Goal: Find specific page/section: Find specific page/section

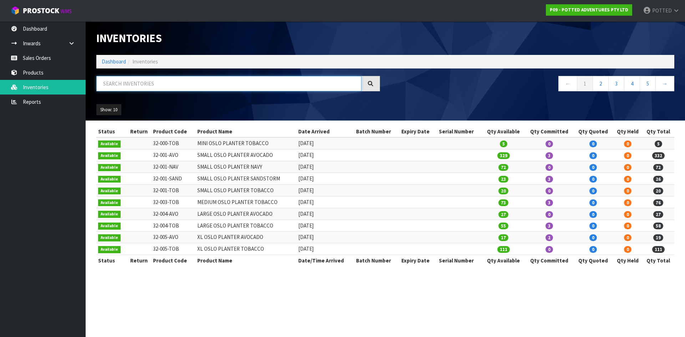
click at [142, 85] on input "text" at bounding box center [228, 83] width 265 height 15
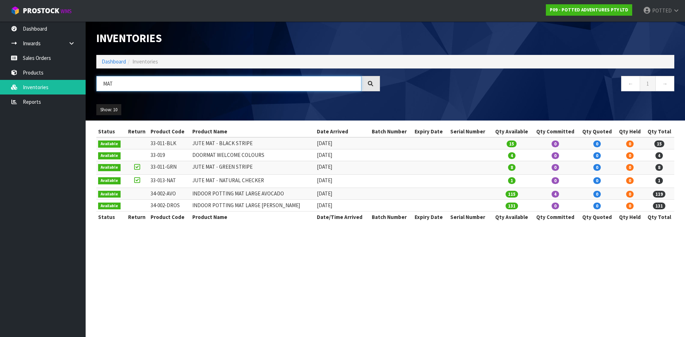
drag, startPoint x: 119, startPoint y: 85, endPoint x: 90, endPoint y: 84, distance: 28.5
click at [90, 84] on header "Inventories Dashboard Inventories MAT ← 1 → Show: 10 5 10 25 50 All Show Stock" at bounding box center [385, 70] width 599 height 99
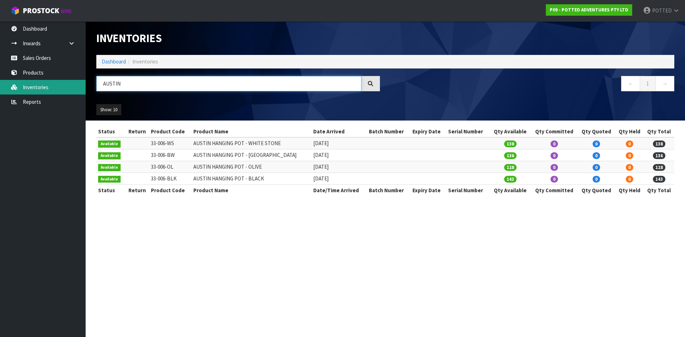
drag, startPoint x: 94, startPoint y: 83, endPoint x: 66, endPoint y: 84, distance: 28.2
click at [66, 84] on body "Toggle navigation ProStock WMS P09 - POTTED ADVENTURES PTY LTD POTTED Logout Da…" at bounding box center [342, 168] width 685 height 337
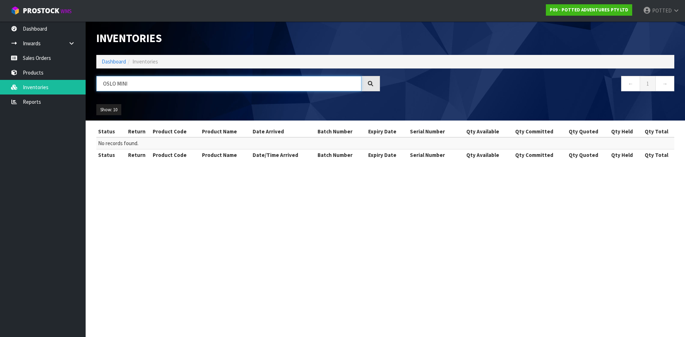
drag, startPoint x: 117, startPoint y: 85, endPoint x: 95, endPoint y: 84, distance: 22.5
click at [95, 84] on div "OSLO MINI" at bounding box center [238, 86] width 294 height 21
drag, startPoint x: 131, startPoint y: 83, endPoint x: 60, endPoint y: 78, distance: 71.1
click at [61, 83] on body "Toggle navigation ProStock WMS P09 - POTTED ADVENTURES PTY LTD POTTED Logout Da…" at bounding box center [342, 168] width 685 height 337
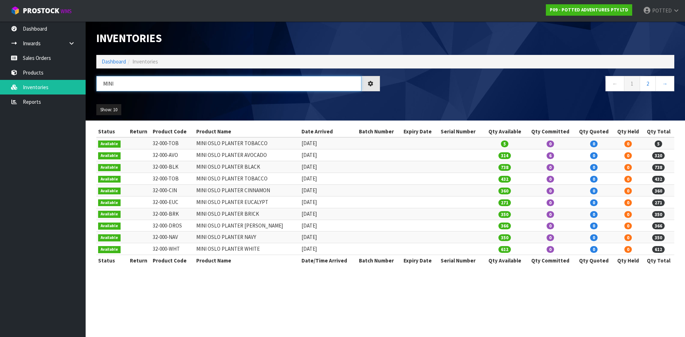
drag, startPoint x: 119, startPoint y: 83, endPoint x: 102, endPoint y: 84, distance: 16.8
click at [102, 84] on input "MINI" at bounding box center [228, 83] width 265 height 15
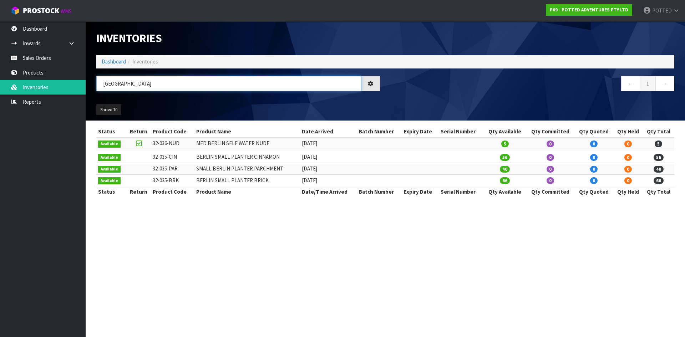
drag, startPoint x: 123, startPoint y: 83, endPoint x: 101, endPoint y: 83, distance: 22.1
click at [101, 83] on input "[GEOGRAPHIC_DATA]" at bounding box center [228, 83] width 265 height 15
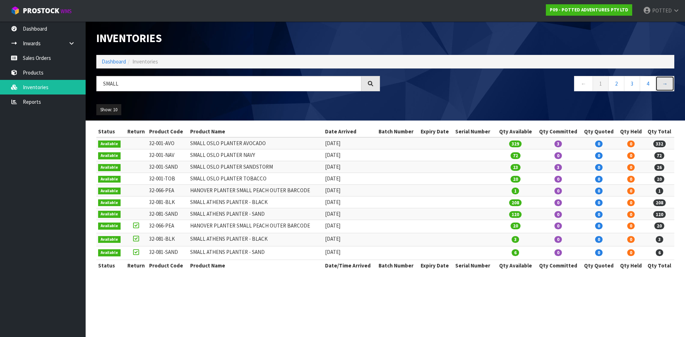
click at [670, 82] on link "→" at bounding box center [664, 83] width 19 height 15
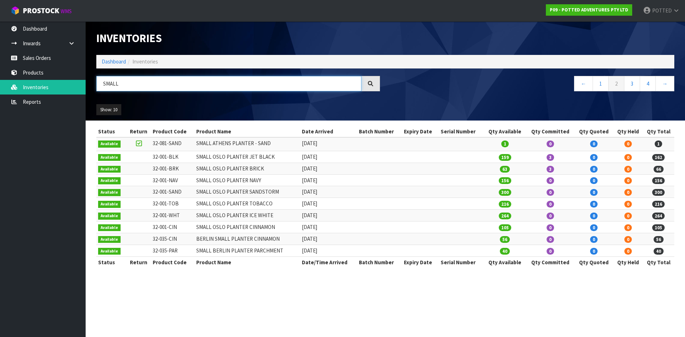
drag, startPoint x: 103, startPoint y: 85, endPoint x: 93, endPoint y: 86, distance: 9.7
click at [93, 86] on div "SMALL" at bounding box center [238, 86] width 294 height 21
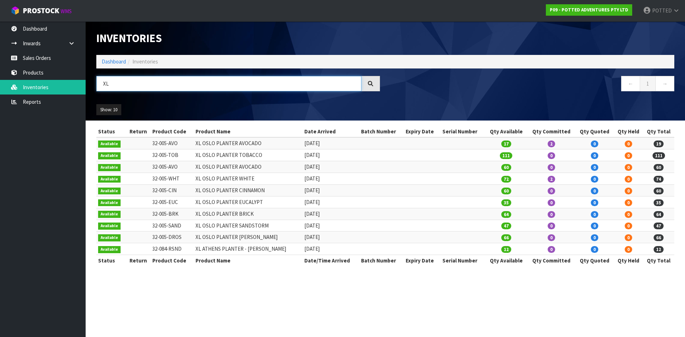
drag, startPoint x: 111, startPoint y: 84, endPoint x: 99, endPoint y: 84, distance: 12.1
click at [99, 84] on input "XL" at bounding box center [228, 83] width 265 height 15
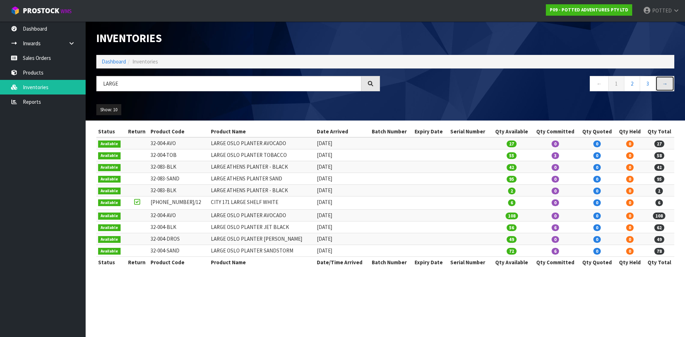
click at [668, 83] on link "→" at bounding box center [664, 83] width 19 height 15
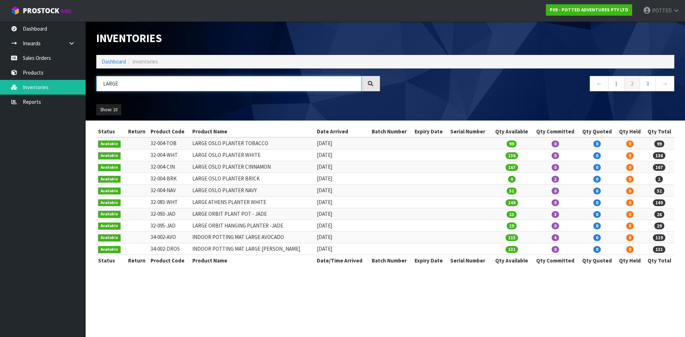
drag, startPoint x: 124, startPoint y: 85, endPoint x: 100, endPoint y: 86, distance: 24.3
click at [100, 86] on input "LARGE" at bounding box center [228, 83] width 265 height 15
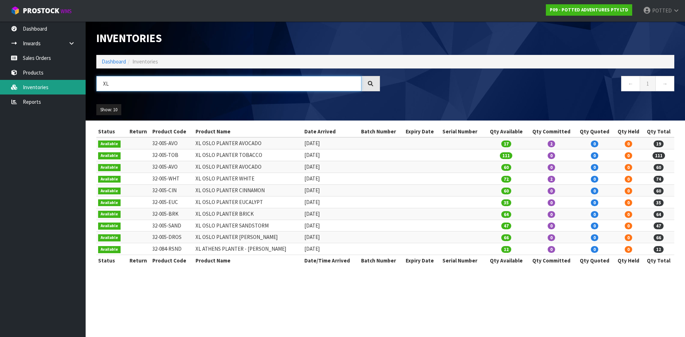
drag, startPoint x: 115, startPoint y: 81, endPoint x: 80, endPoint y: 81, distance: 34.6
click at [81, 81] on body "Toggle navigation ProStock WMS P09 - POTTED ADVENTURES PTY LTD POTTED Logout Da…" at bounding box center [342, 168] width 685 height 337
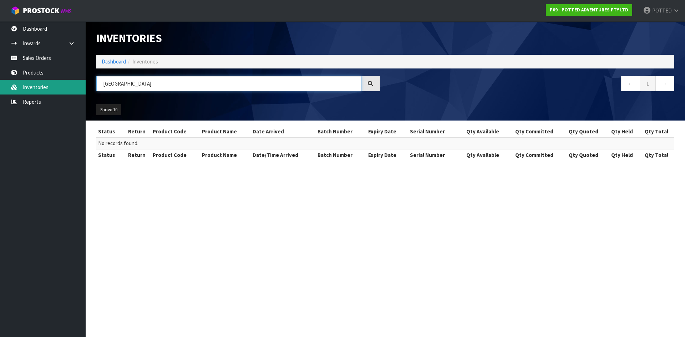
drag, startPoint x: 132, startPoint y: 83, endPoint x: 71, endPoint y: 81, distance: 61.7
click at [71, 81] on body "Toggle navigation ProStock WMS P09 - POTTED ADVENTURES PTY LTD POTTED Logout Da…" at bounding box center [342, 168] width 685 height 337
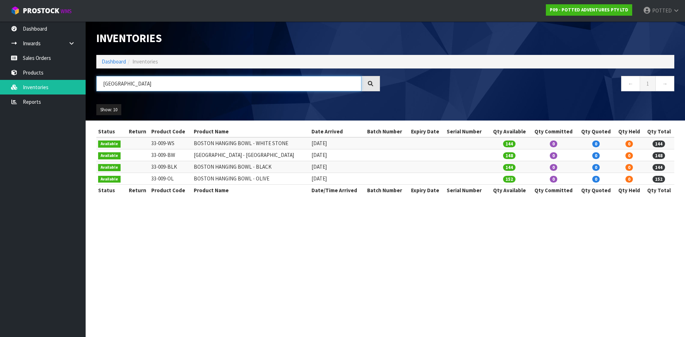
drag, startPoint x: 129, startPoint y: 83, endPoint x: 87, endPoint y: 81, distance: 42.1
click at [86, 82] on header "Inventories Dashboard Inventories [GEOGRAPHIC_DATA] ← 1 → Show: 10 5 10 25 50 A…" at bounding box center [385, 70] width 599 height 99
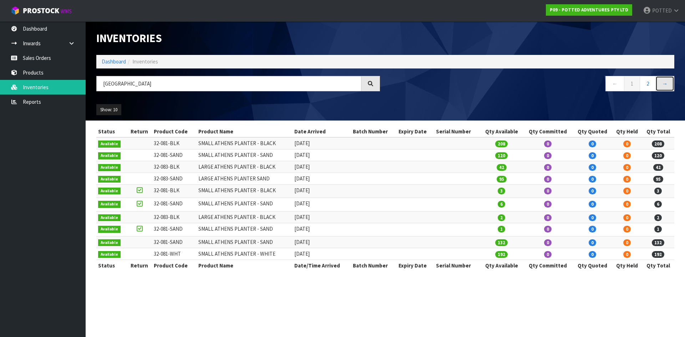
click at [662, 82] on link "→" at bounding box center [664, 83] width 19 height 15
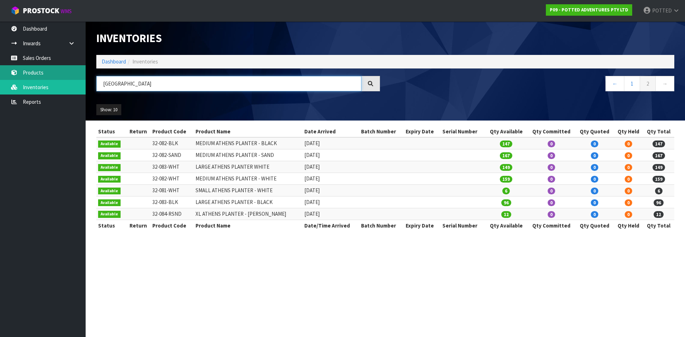
drag, startPoint x: 123, startPoint y: 83, endPoint x: 84, endPoint y: 67, distance: 42.1
click at [90, 81] on header "Inventories Dashboard Inventories [GEOGRAPHIC_DATA] ← 1 2 → Show: 10 5 10 25 50…" at bounding box center [385, 70] width 599 height 99
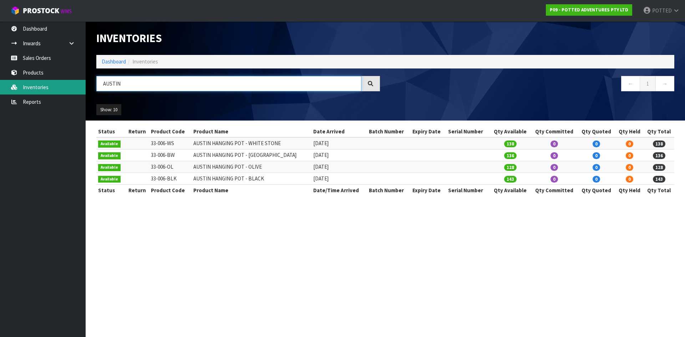
drag, startPoint x: 137, startPoint y: 84, endPoint x: 85, endPoint y: 83, distance: 52.5
click at [85, 82] on body "Toggle navigation ProStock WMS P09 - POTTED ADVENTURES PTY LTD POTTED Logout Da…" at bounding box center [342, 168] width 685 height 337
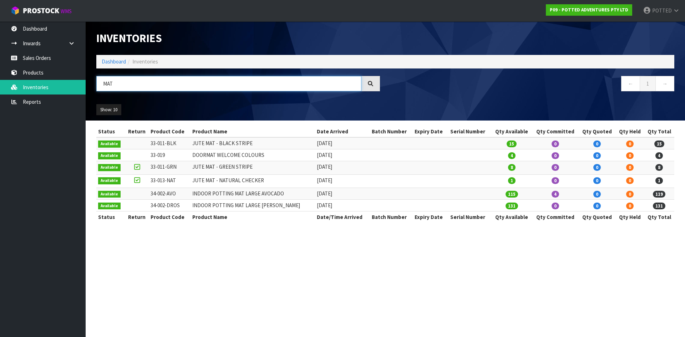
drag, startPoint x: 114, startPoint y: 83, endPoint x: 101, endPoint y: 83, distance: 13.6
click at [101, 83] on input "MAT" at bounding box center [228, 83] width 265 height 15
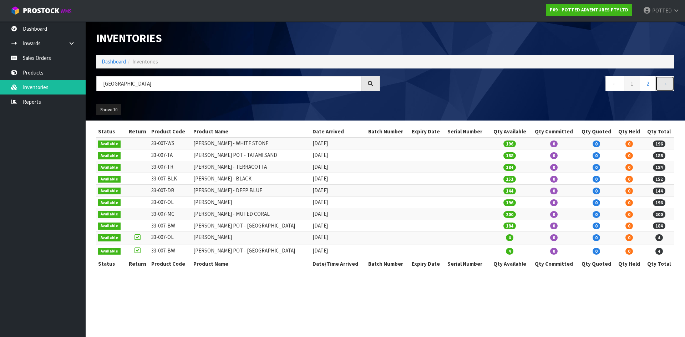
click at [661, 84] on link "→" at bounding box center [664, 83] width 19 height 15
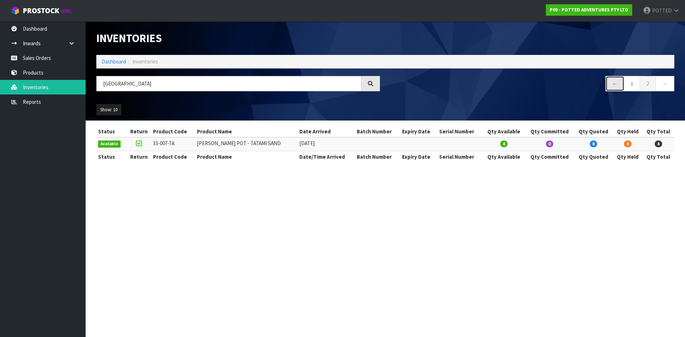
click at [609, 81] on link "←" at bounding box center [614, 83] width 19 height 15
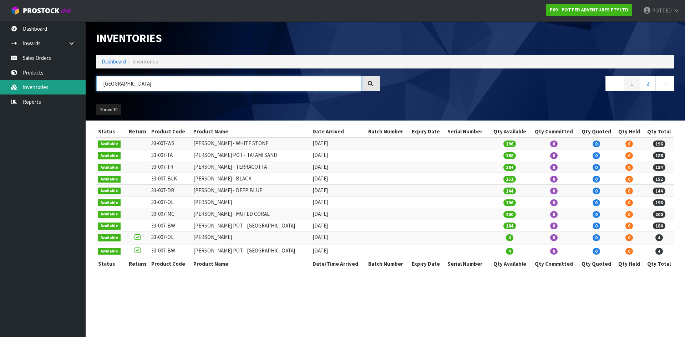
drag, startPoint x: 138, startPoint y: 85, endPoint x: 80, endPoint y: 81, distance: 58.2
click at [80, 81] on body "Toggle navigation ProStock WMS P09 - POTTED ADVENTURES PTY LTD POTTED Logout Da…" at bounding box center [342, 168] width 685 height 337
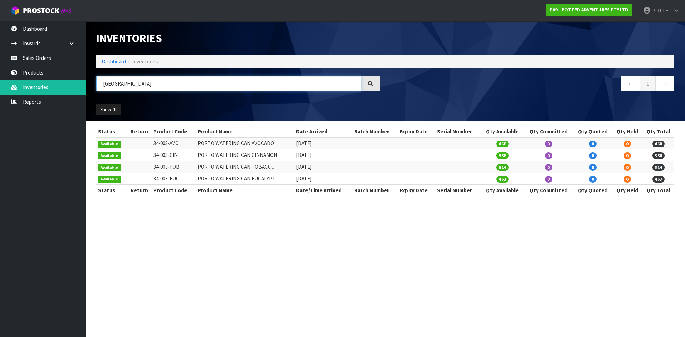
drag, startPoint x: 120, startPoint y: 82, endPoint x: 91, endPoint y: 82, distance: 29.6
click at [91, 82] on header "Inventories Dashboard Inventories [GEOGRAPHIC_DATA] ← 1 → Show: 10 5 10 25 50 A…" at bounding box center [385, 70] width 599 height 99
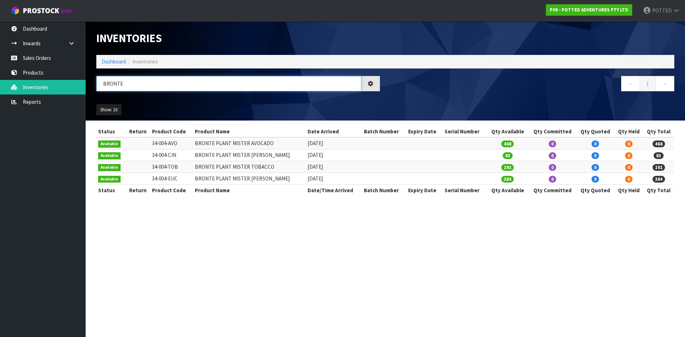
drag, startPoint x: 131, startPoint y: 85, endPoint x: 92, endPoint y: 83, distance: 39.3
click at [92, 83] on div "BRONTE" at bounding box center [238, 86] width 294 height 21
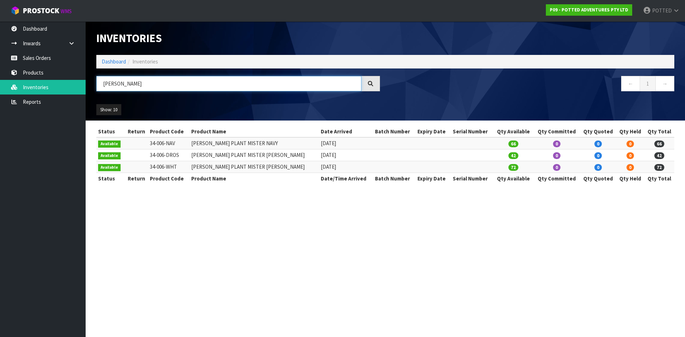
drag, startPoint x: 128, startPoint y: 87, endPoint x: 104, endPoint y: 84, distance: 24.5
click at [104, 84] on input "[PERSON_NAME]" at bounding box center [228, 83] width 265 height 15
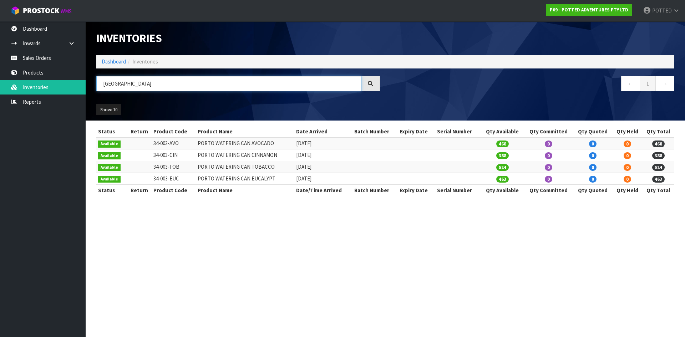
drag, startPoint x: 107, startPoint y: 83, endPoint x: 90, endPoint y: 78, distance: 18.5
click at [85, 81] on body "Toggle navigation ProStock WMS P09 - POTTED ADVENTURES PTY LTD POTTED Logout Da…" at bounding box center [342, 168] width 685 height 337
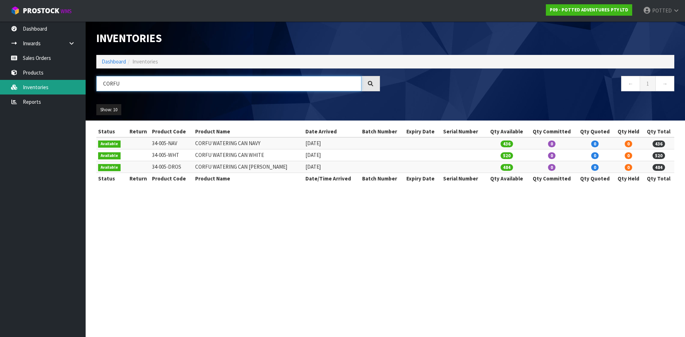
drag, startPoint x: 126, startPoint y: 84, endPoint x: 82, endPoint y: 82, distance: 43.9
click at [82, 82] on body "Toggle navigation ProStock WMS P09 - POTTED ADVENTURES PTY LTD POTTED Logout Da…" at bounding box center [342, 168] width 685 height 337
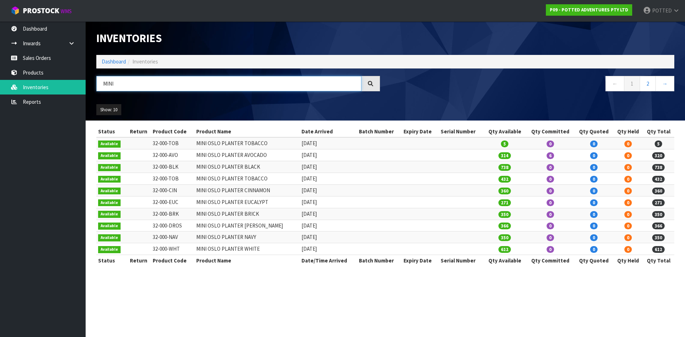
drag, startPoint x: 118, startPoint y: 86, endPoint x: 95, endPoint y: 83, distance: 23.7
click at [95, 83] on div "MINI" at bounding box center [238, 86] width 294 height 21
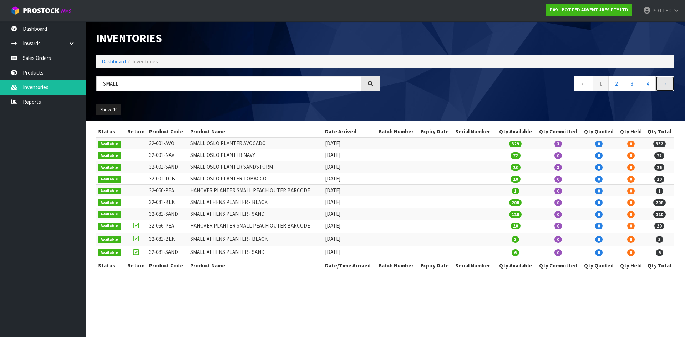
click at [667, 82] on link "→" at bounding box center [664, 83] width 19 height 15
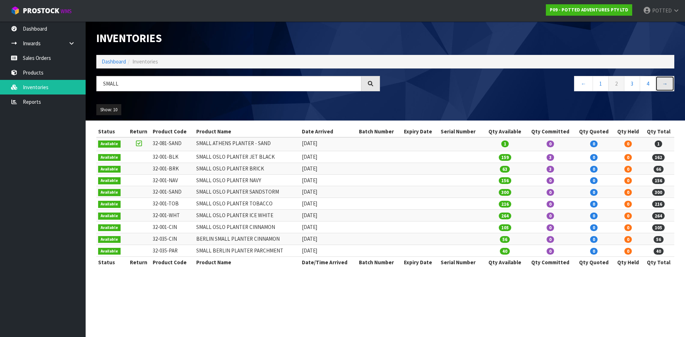
click at [668, 83] on link "→" at bounding box center [664, 83] width 19 height 15
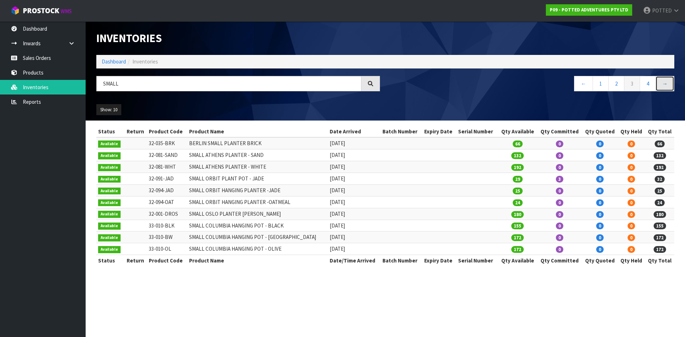
click at [669, 84] on link "→" at bounding box center [664, 83] width 19 height 15
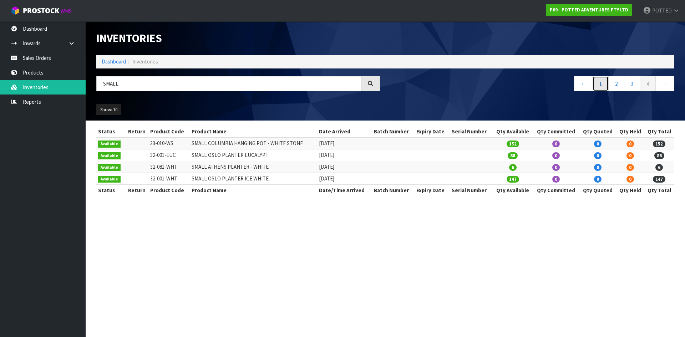
click at [601, 84] on link "1" at bounding box center [601, 83] width 16 height 15
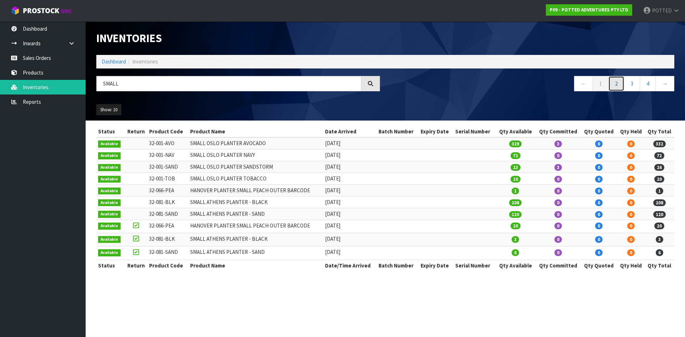
click at [611, 82] on link "2" at bounding box center [616, 83] width 16 height 15
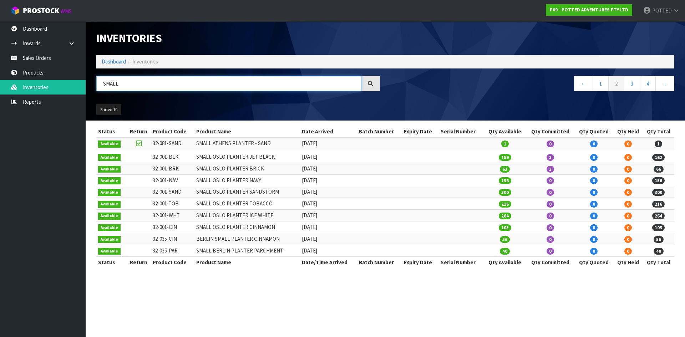
drag, startPoint x: 120, startPoint y: 85, endPoint x: 88, endPoint y: 85, distance: 31.8
click at [88, 85] on header "Inventories Dashboard Inventories SMALL ← 1 2 3 4 → Show: 10 5 10 25 50 All Sho…" at bounding box center [385, 70] width 599 height 99
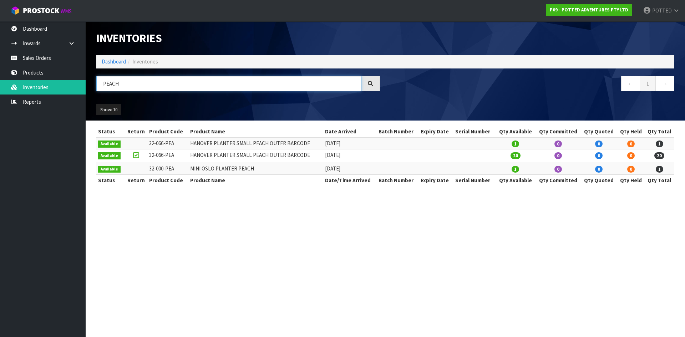
drag, startPoint x: 124, startPoint y: 84, endPoint x: 88, endPoint y: 83, distance: 36.1
click at [88, 84] on header "Inventories Dashboard Inventories PEACH ← 1 → Show: 10 5 10 25 50 All Show Stock" at bounding box center [385, 70] width 599 height 99
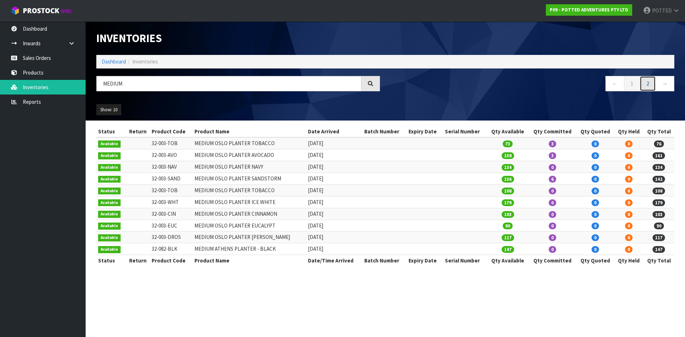
click at [652, 81] on link "2" at bounding box center [648, 83] width 16 height 15
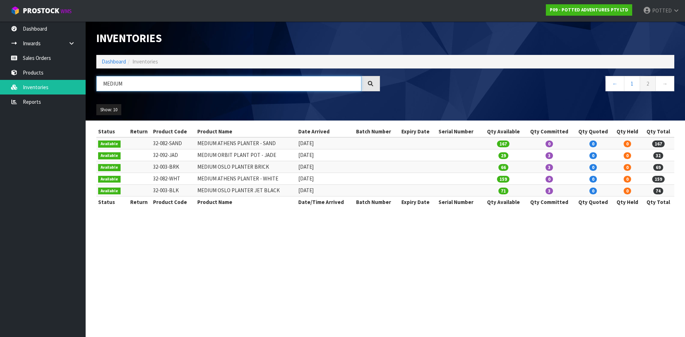
drag, startPoint x: 127, startPoint y: 82, endPoint x: 89, endPoint y: 82, distance: 38.2
click at [89, 82] on header "Inventories Dashboard Inventories MEDIUM ← 1 2 → Show: 10 5 10 25 50 All Show S…" at bounding box center [385, 70] width 599 height 99
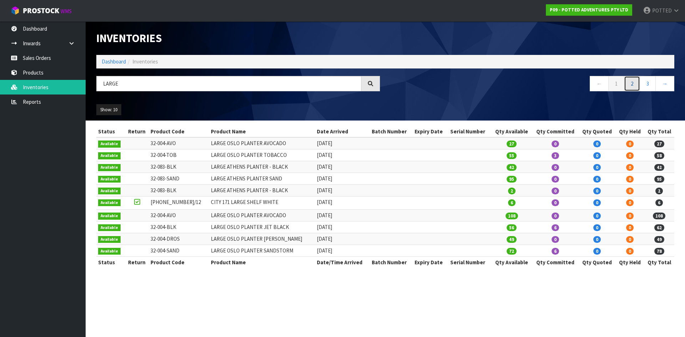
click at [633, 84] on link "2" at bounding box center [632, 83] width 16 height 15
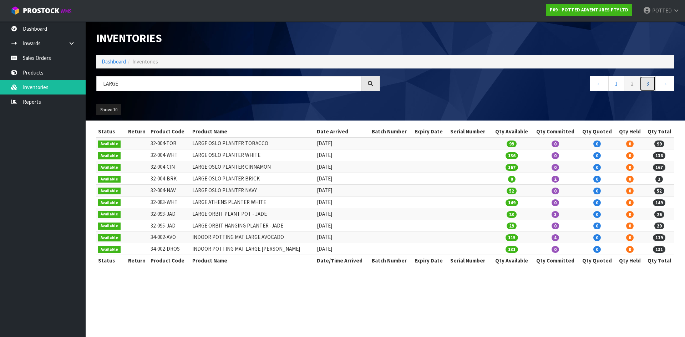
click at [648, 87] on link "3" at bounding box center [648, 83] width 16 height 15
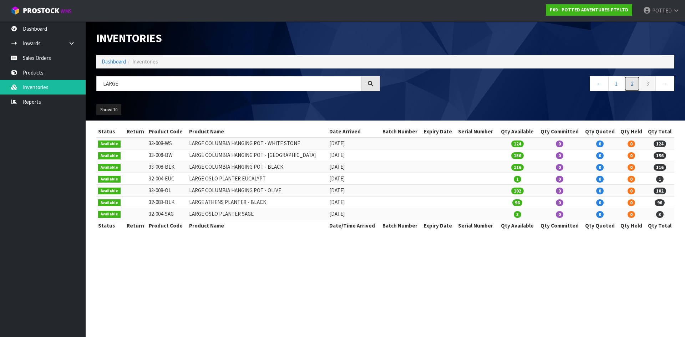
click at [635, 80] on link "2" at bounding box center [632, 83] width 16 height 15
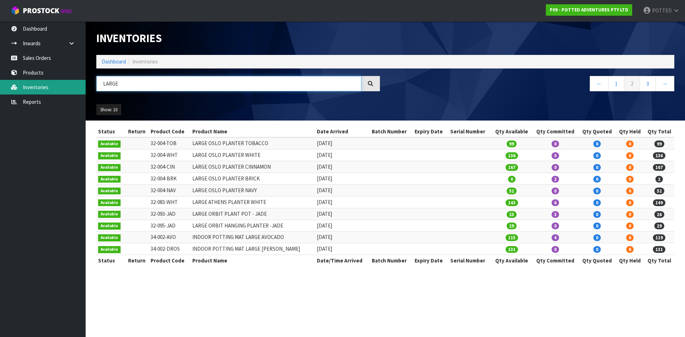
drag, startPoint x: 132, startPoint y: 85, endPoint x: 82, endPoint y: 83, distance: 49.6
click at [82, 83] on body "Toggle navigation ProStock WMS P09 - POTTED ADVENTURES PTY LTD POTTED Logout Da…" at bounding box center [342, 168] width 685 height 337
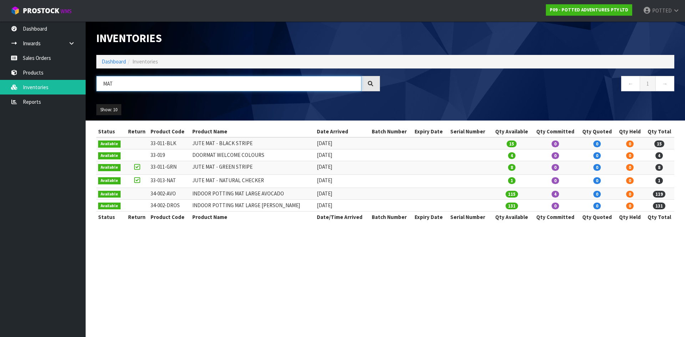
type input "MAT"
